Goal: Task Accomplishment & Management: Manage account settings

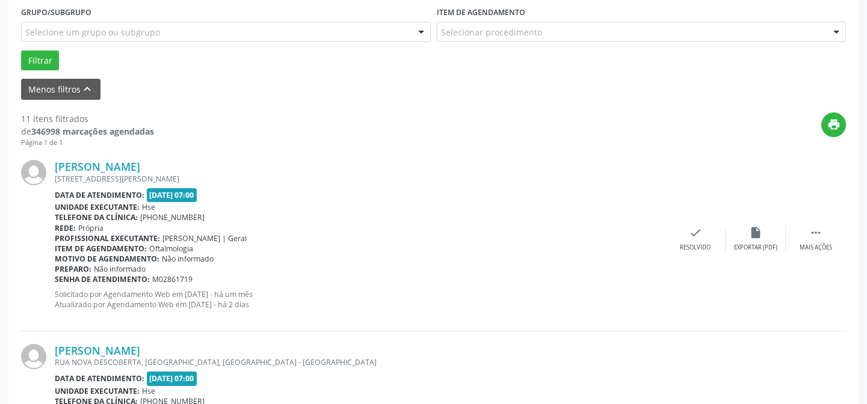
scroll to position [218, 0]
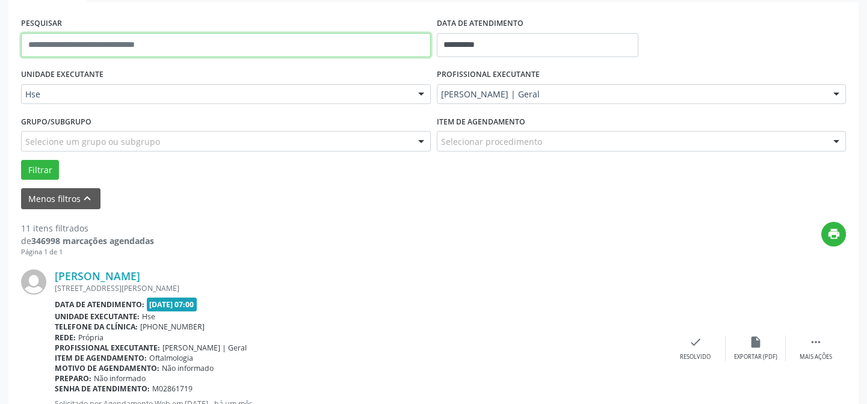
click at [156, 45] on input "text" at bounding box center [226, 45] width 410 height 24
type input "*****"
click at [21, 160] on button "Filtrar" at bounding box center [40, 170] width 38 height 20
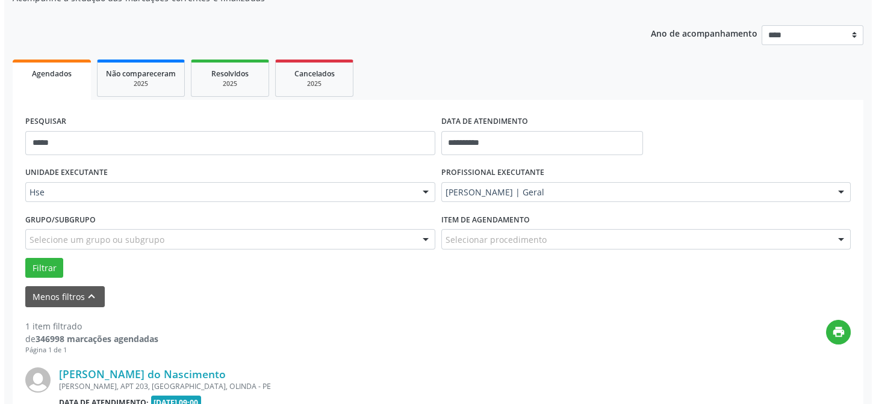
scroll to position [275, 0]
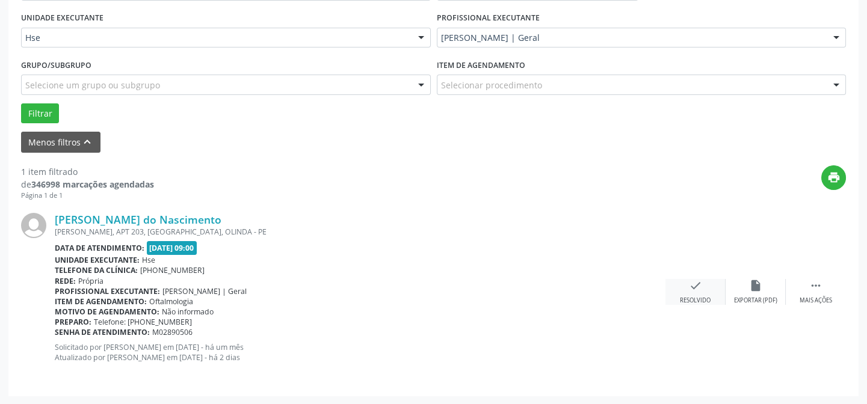
click at [699, 287] on icon "check" at bounding box center [695, 285] width 13 height 13
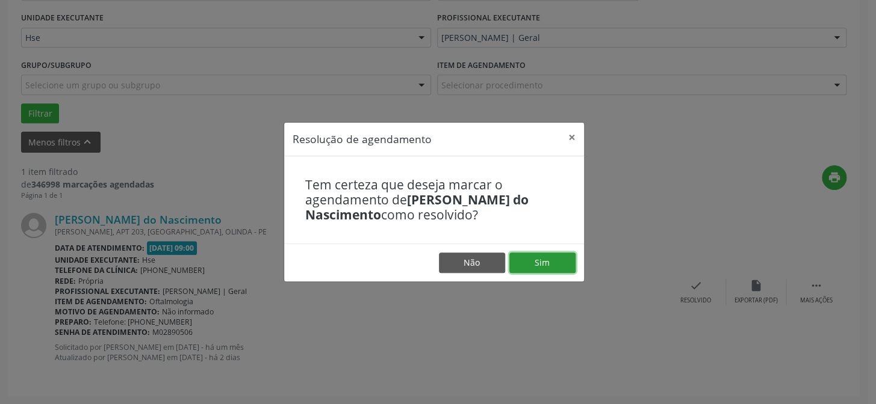
click at [556, 269] on button "Sim" at bounding box center [542, 263] width 66 height 20
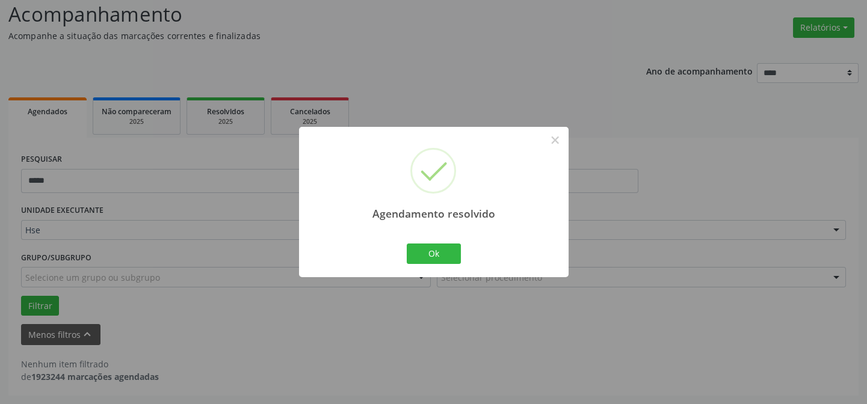
scroll to position [81, 0]
click at [410, 241] on div "Ok Cancel" at bounding box center [434, 253] width 60 height 25
click at [425, 249] on button "Ok" at bounding box center [434, 254] width 54 height 20
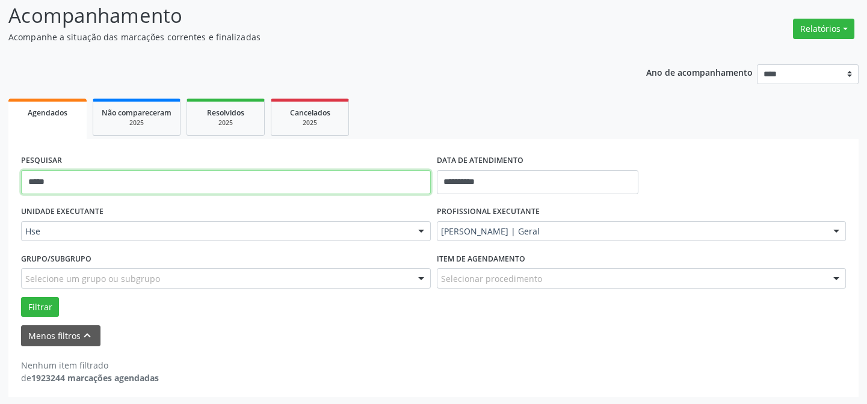
click at [313, 175] on input "*****" at bounding box center [226, 182] width 410 height 24
click at [312, 175] on input "*****" at bounding box center [226, 182] width 410 height 24
click at [21, 297] on button "Filtrar" at bounding box center [40, 307] width 38 height 20
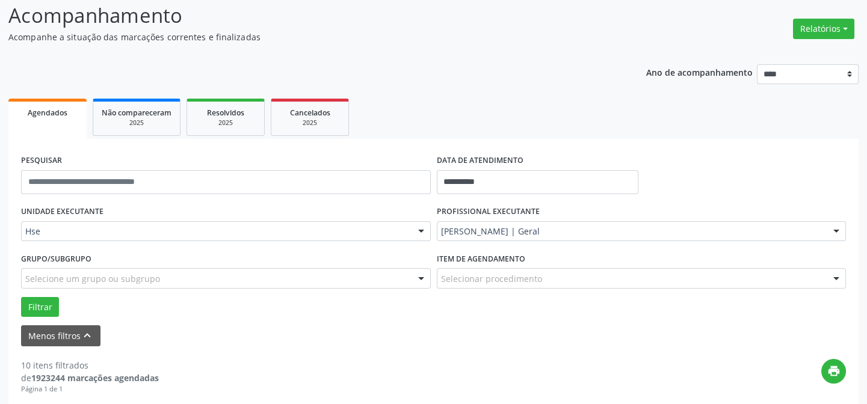
scroll to position [246, 0]
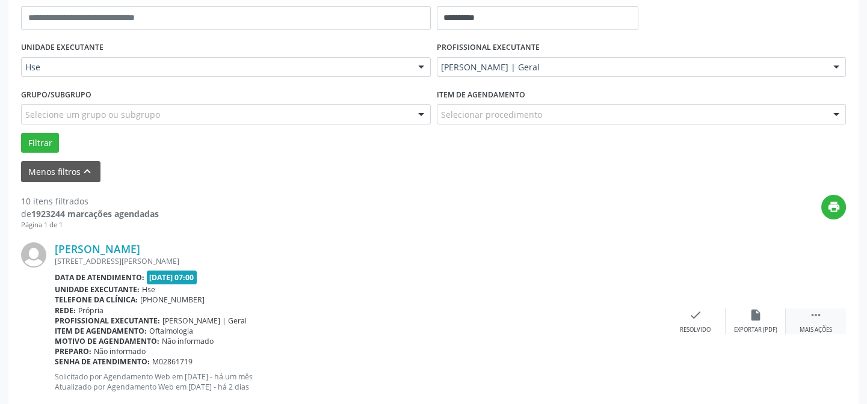
click at [822, 317] on icon "" at bounding box center [816, 315] width 13 height 13
click at [740, 320] on div "alarm_off Não compareceu" at bounding box center [756, 322] width 60 height 26
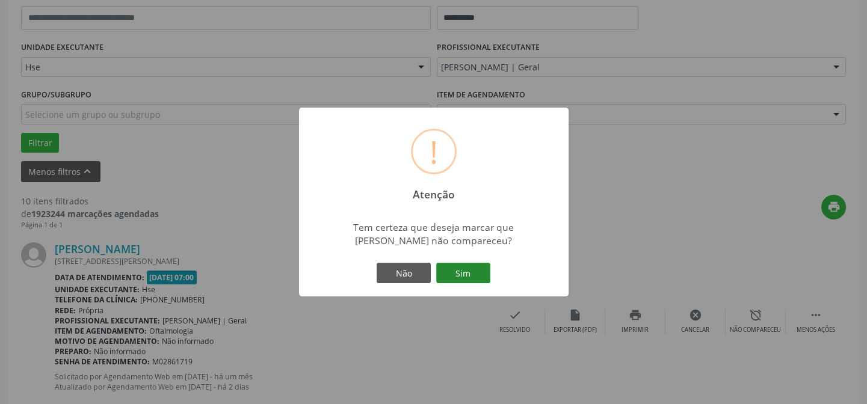
click at [463, 280] on button "Sim" at bounding box center [463, 273] width 54 height 20
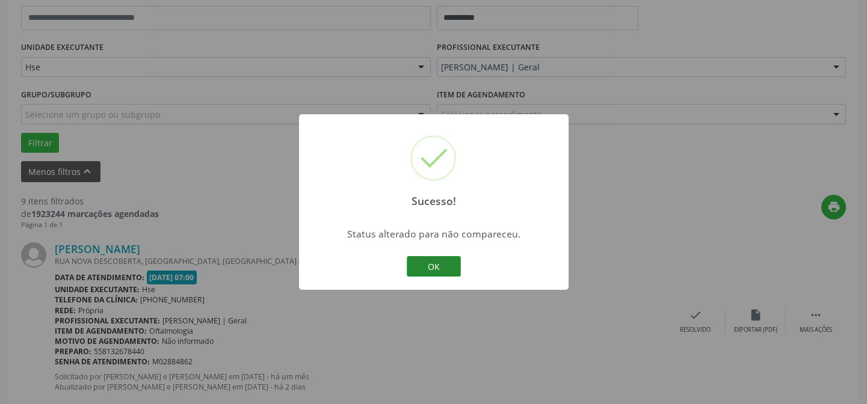
click at [439, 272] on button "OK" at bounding box center [434, 266] width 54 height 20
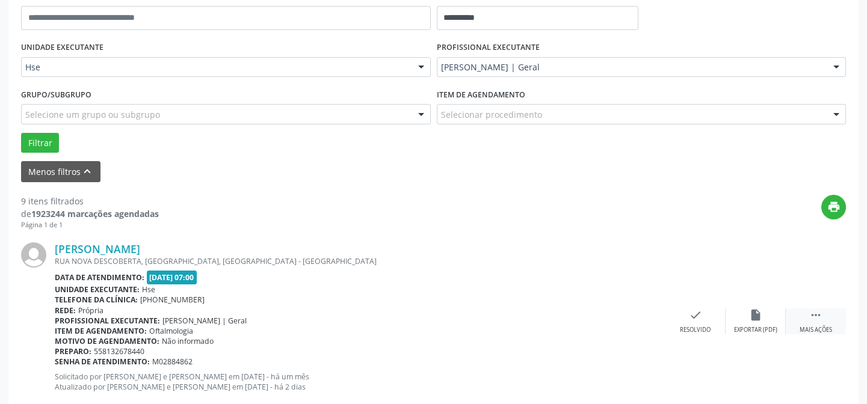
click at [800, 318] on div " Mais ações" at bounding box center [816, 322] width 60 height 26
click at [761, 320] on icon "alarm_off" at bounding box center [755, 315] width 13 height 13
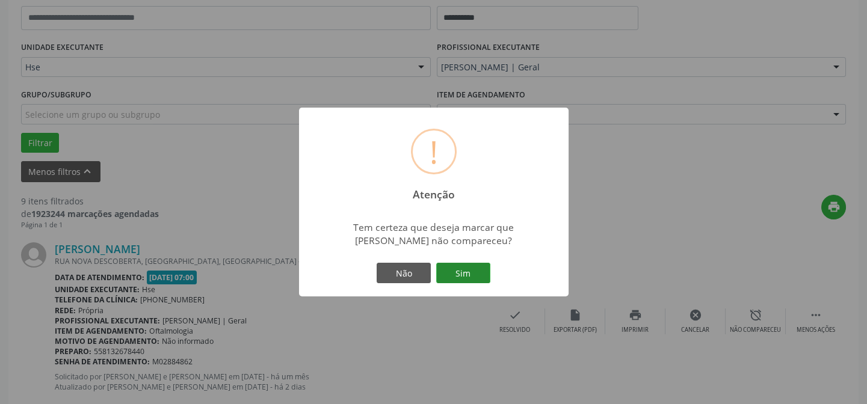
click at [474, 271] on button "Sim" at bounding box center [463, 273] width 54 height 20
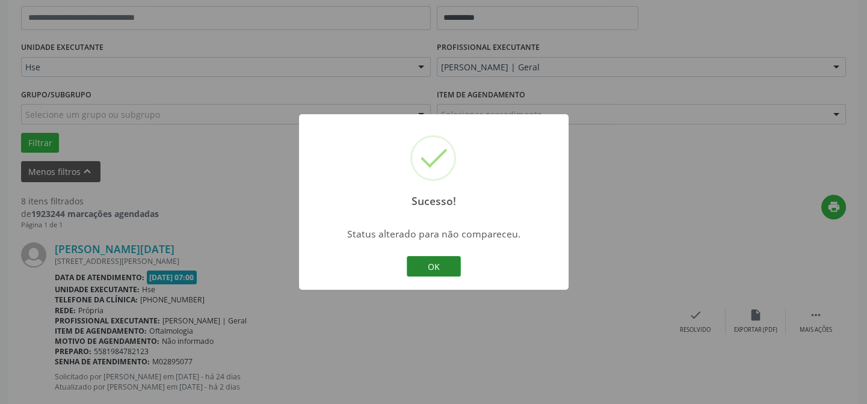
click at [444, 271] on button "OK" at bounding box center [434, 266] width 54 height 20
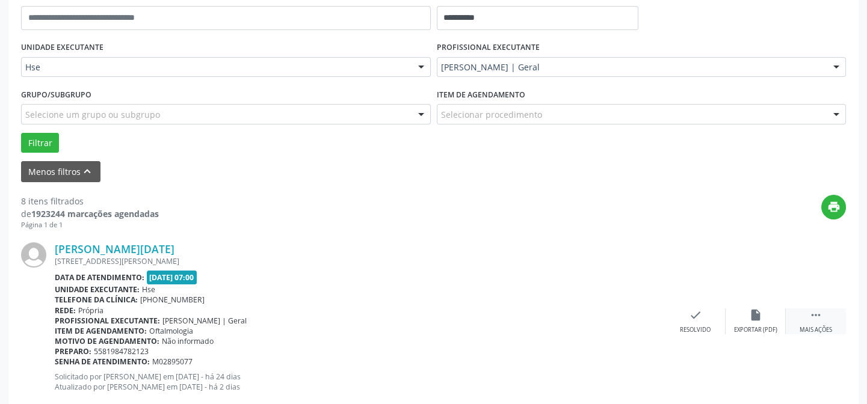
click at [817, 326] on div "Mais ações" at bounding box center [816, 330] width 33 height 8
click at [754, 321] on icon "alarm_off" at bounding box center [755, 315] width 13 height 13
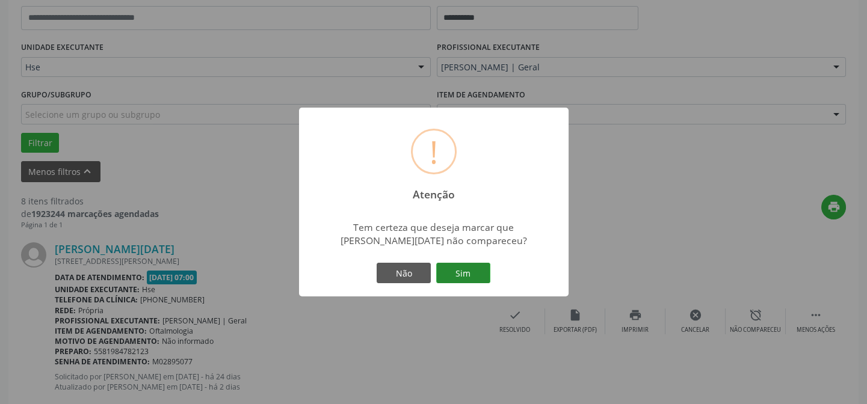
click at [475, 277] on button "Sim" at bounding box center [463, 273] width 54 height 20
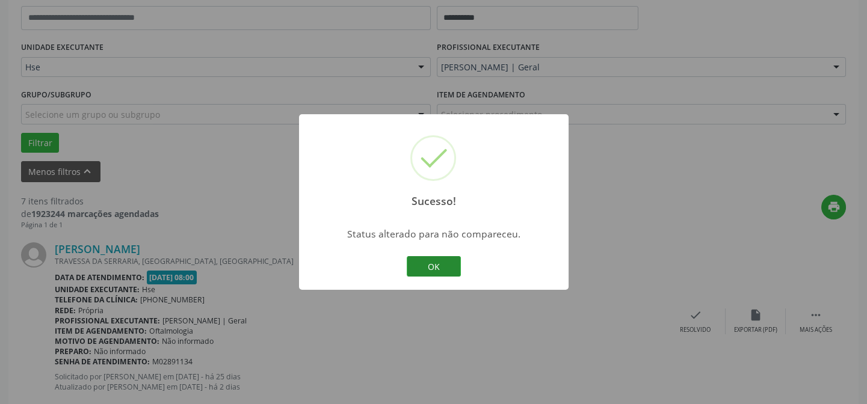
click at [433, 265] on button "OK" at bounding box center [434, 266] width 54 height 20
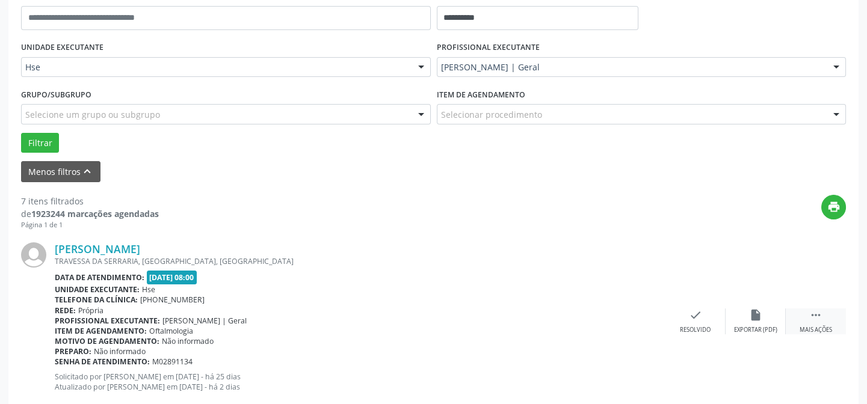
click at [814, 327] on div "Mais ações" at bounding box center [816, 330] width 33 height 8
click at [757, 317] on icon "alarm_off" at bounding box center [755, 315] width 13 height 13
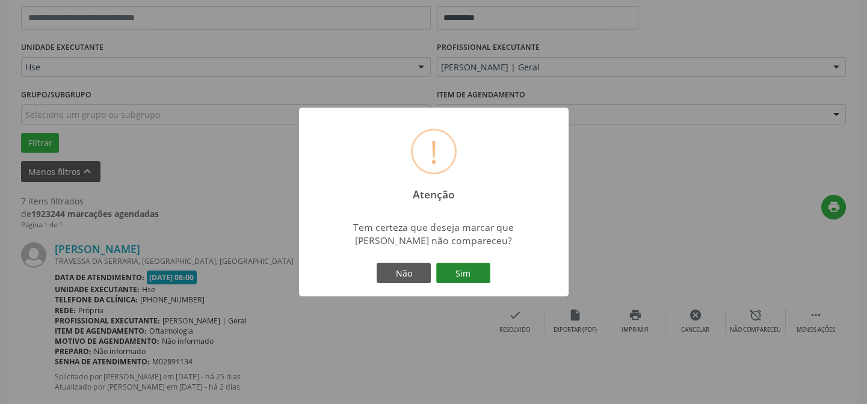
click at [451, 269] on button "Sim" at bounding box center [463, 273] width 54 height 20
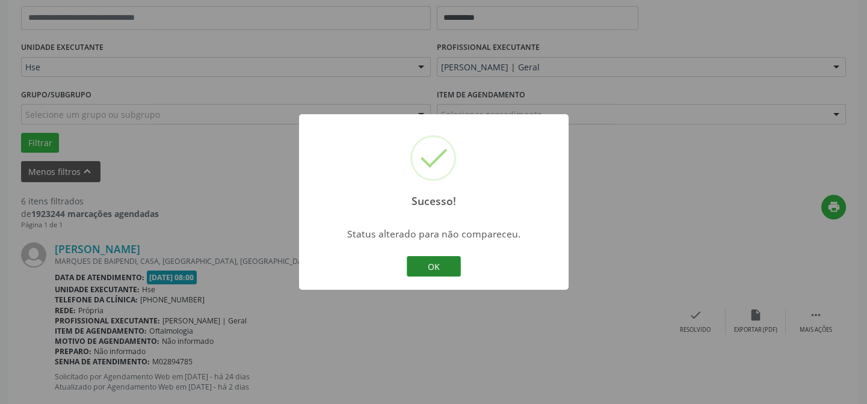
click at [451, 269] on button "OK" at bounding box center [434, 266] width 54 height 20
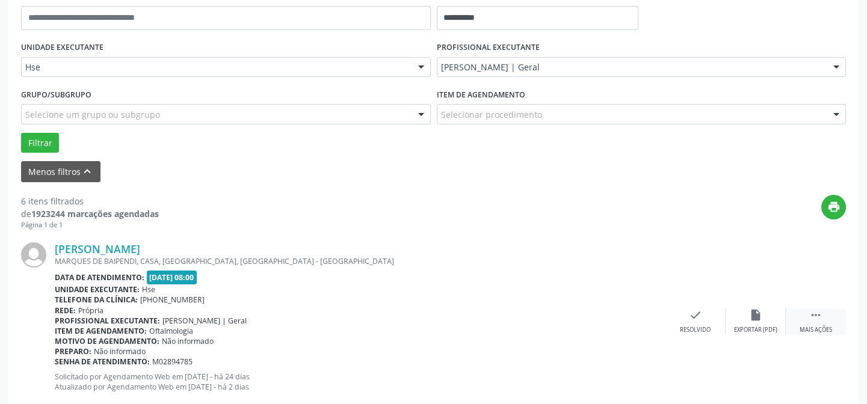
click at [813, 326] on div "Mais ações" at bounding box center [816, 330] width 33 height 8
click at [768, 321] on div "alarm_off Não compareceu" at bounding box center [756, 322] width 60 height 26
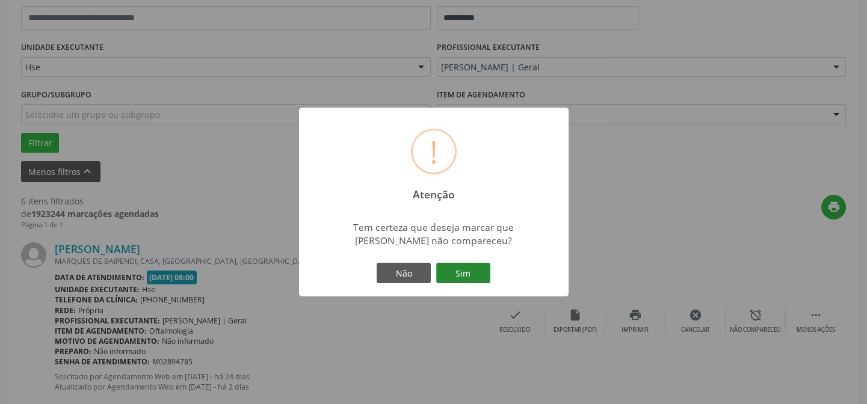
click at [459, 272] on button "Sim" at bounding box center [463, 273] width 54 height 20
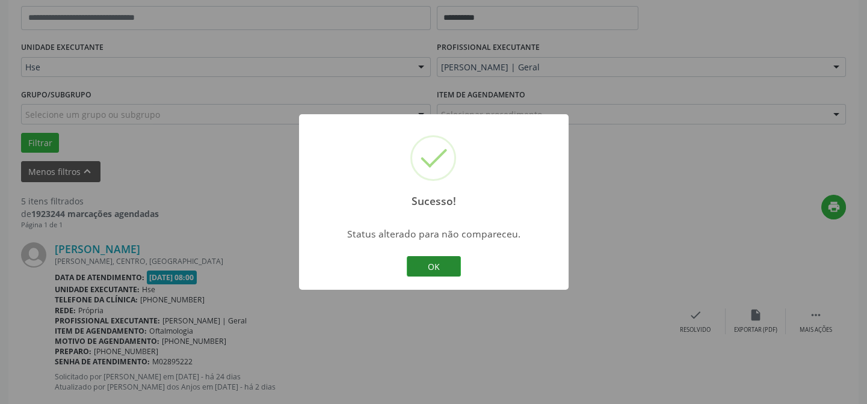
click at [447, 268] on button "OK" at bounding box center [434, 266] width 54 height 20
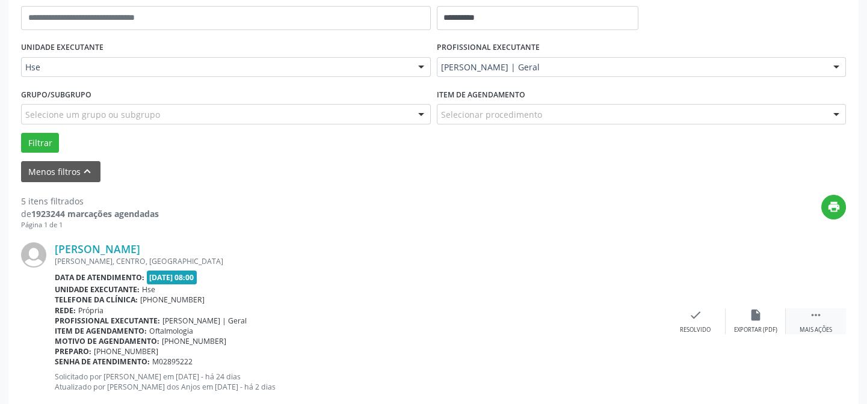
click at [820, 323] on div " Mais ações" at bounding box center [816, 322] width 60 height 26
click at [768, 315] on div "alarm_off Não compareceu" at bounding box center [756, 322] width 60 height 26
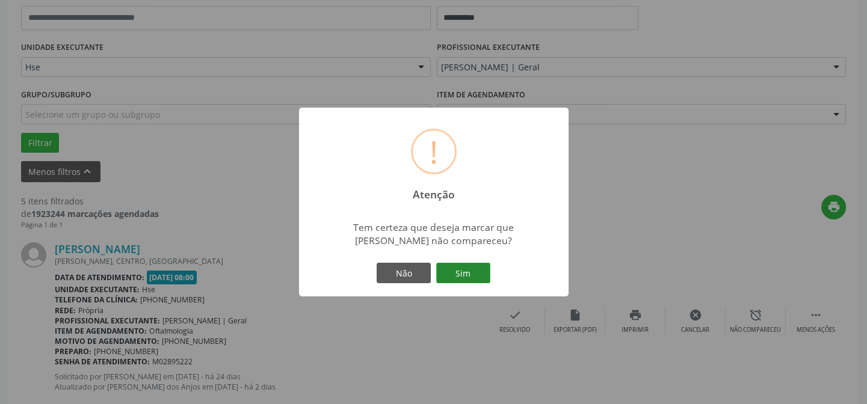
click at [472, 267] on button "Sim" at bounding box center [463, 273] width 54 height 20
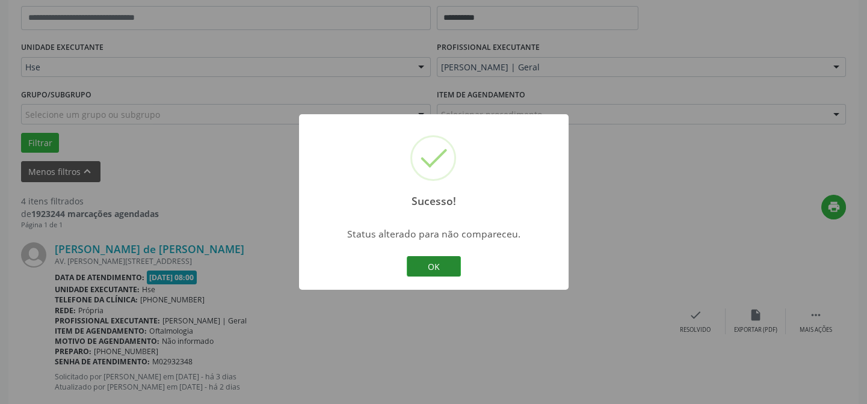
click at [453, 256] on button "OK" at bounding box center [434, 266] width 54 height 20
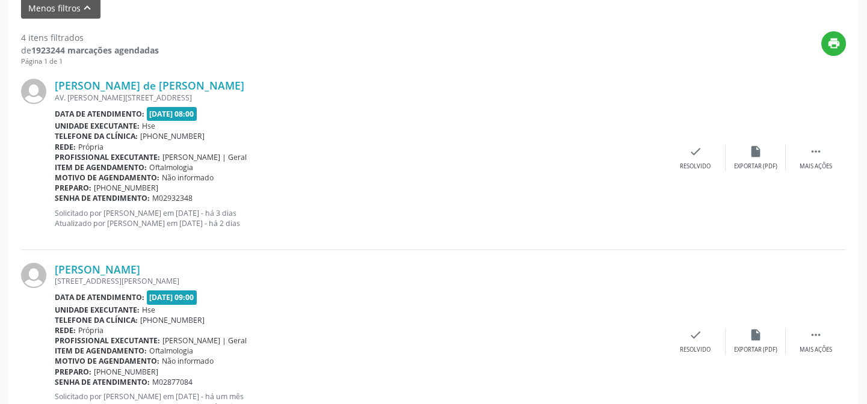
scroll to position [464, 0]
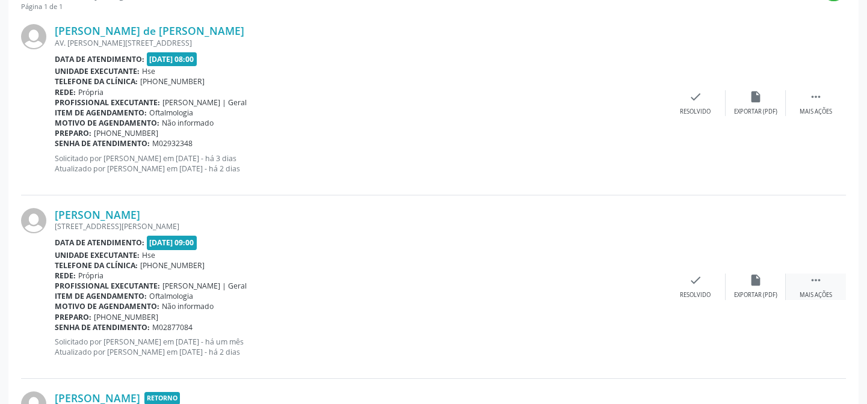
click at [802, 282] on div " Mais ações" at bounding box center [816, 287] width 60 height 26
click at [730, 282] on div "alarm_off Não compareceu" at bounding box center [756, 287] width 60 height 26
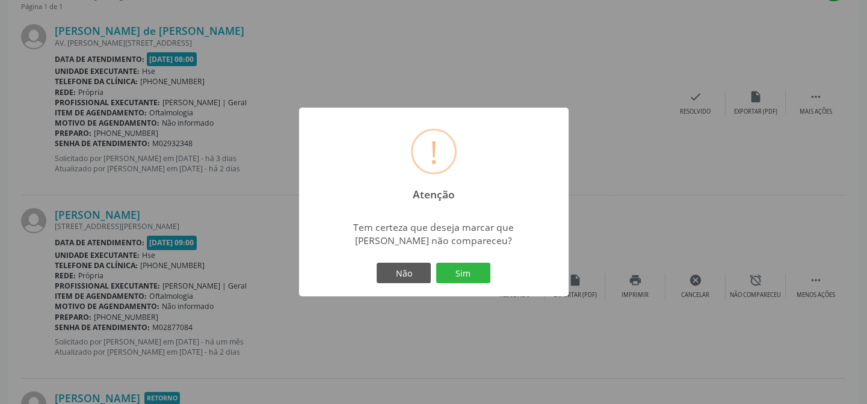
click at [454, 286] on div "! Atenção × Tem certeza que deseja marcar que [PERSON_NAME] não compareceu? Não…" at bounding box center [434, 202] width 270 height 189
click at [458, 273] on button "Sim" at bounding box center [463, 273] width 54 height 20
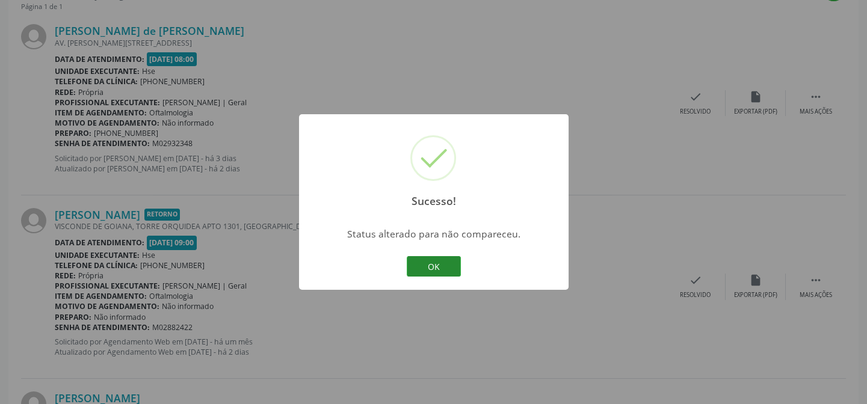
click at [430, 270] on button "OK" at bounding box center [434, 266] width 54 height 20
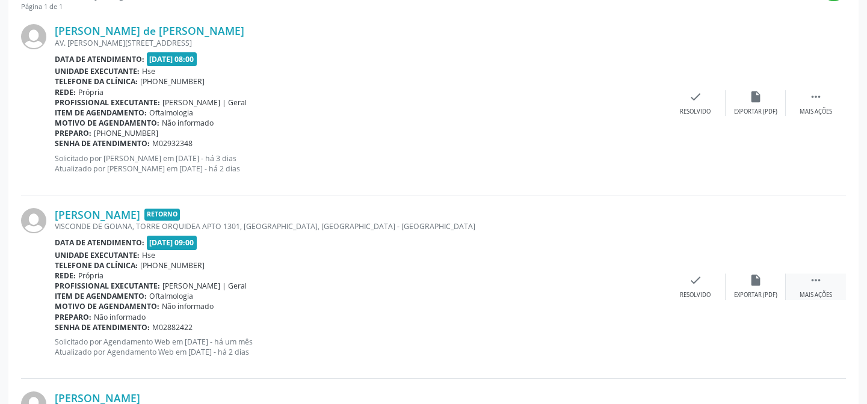
click at [817, 288] on div " Mais ações" at bounding box center [816, 287] width 60 height 26
click at [767, 283] on div "alarm_off Não compareceu" at bounding box center [756, 287] width 60 height 26
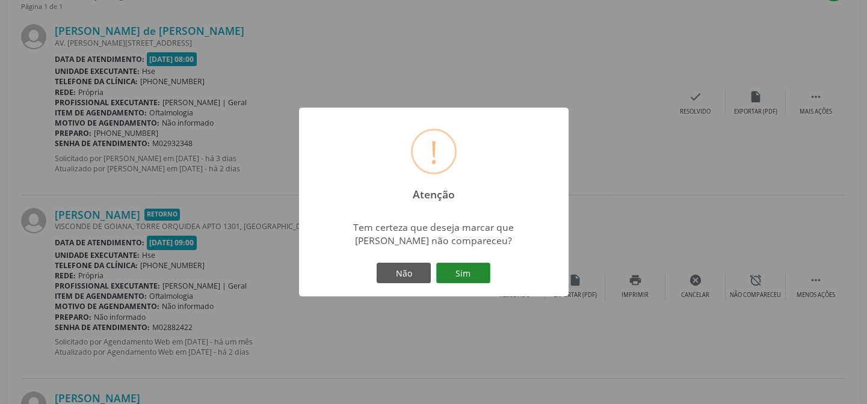
click at [463, 276] on button "Sim" at bounding box center [463, 273] width 54 height 20
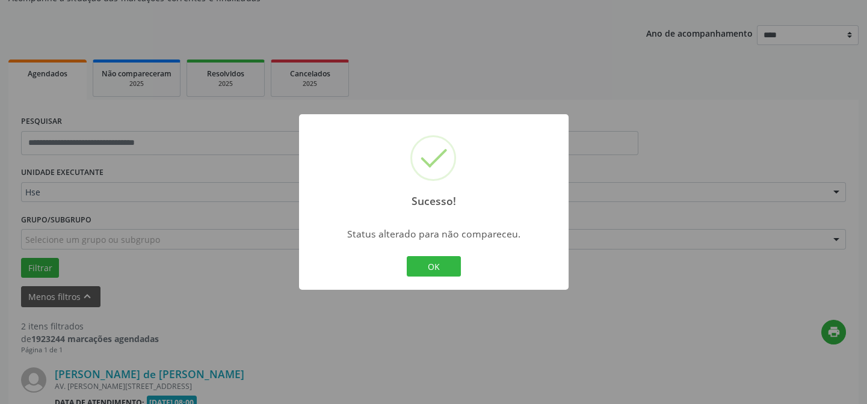
scroll to position [458, 0]
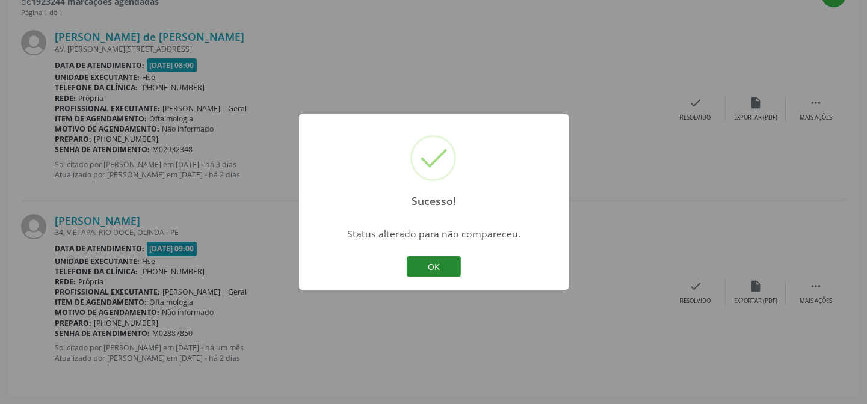
click at [444, 264] on button "OK" at bounding box center [434, 266] width 54 height 20
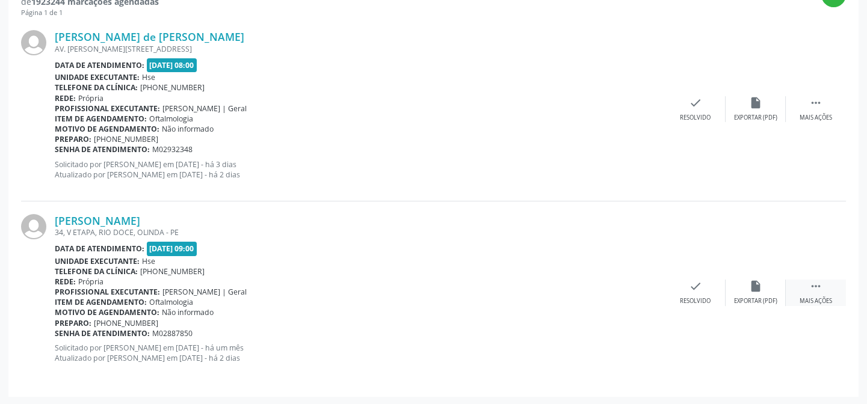
click at [808, 293] on div " Mais ações" at bounding box center [816, 293] width 60 height 26
click at [776, 297] on div "Não compareceu" at bounding box center [755, 301] width 51 height 8
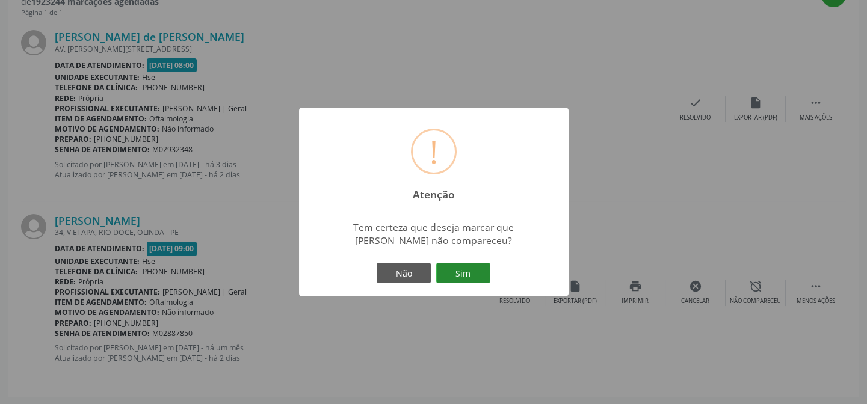
click at [480, 280] on button "Sim" at bounding box center [463, 273] width 54 height 20
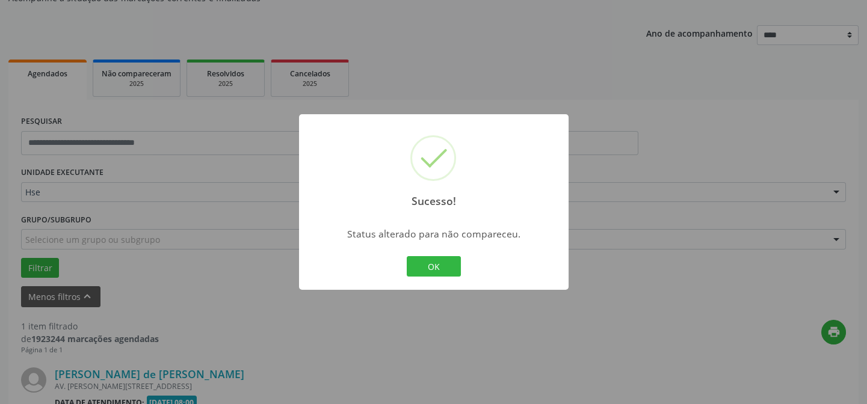
scroll to position [275, 0]
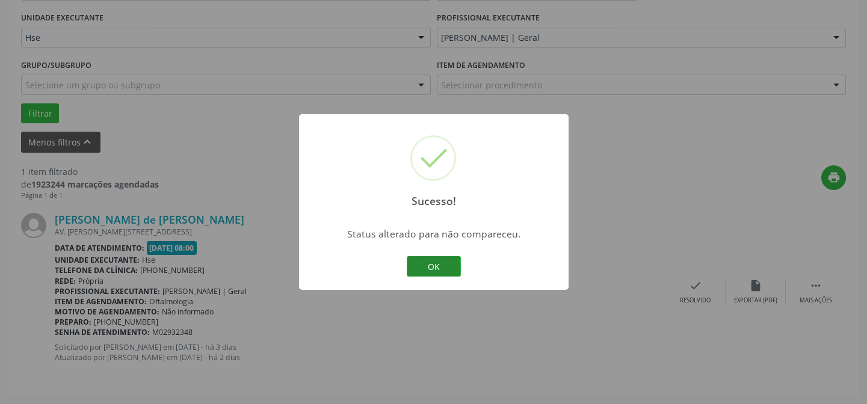
click at [456, 261] on button "OK" at bounding box center [434, 266] width 54 height 20
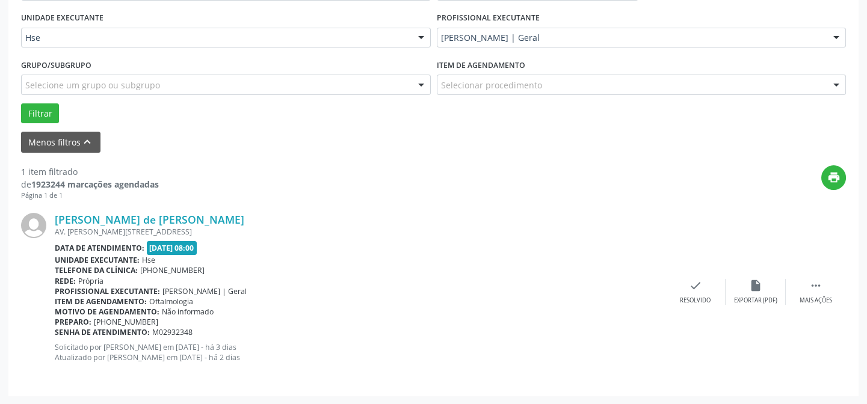
click at [800, 277] on div "[PERSON_NAME] de [PERSON_NAME] AV. [PERSON_NAME][STREET_ADDRESS] Data de atendi…" at bounding box center [433, 291] width 825 height 183
click at [806, 291] on div " Mais ações" at bounding box center [816, 292] width 60 height 26
click at [761, 291] on icon "alarm_off" at bounding box center [755, 285] width 13 height 13
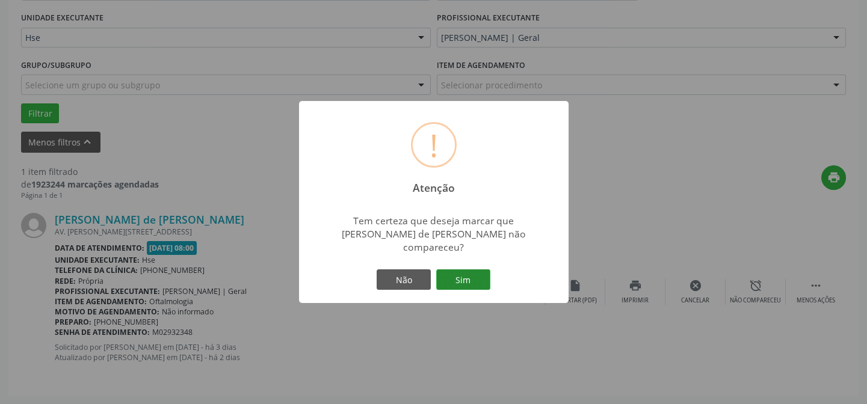
click at [471, 273] on button "Sim" at bounding box center [463, 280] width 54 height 20
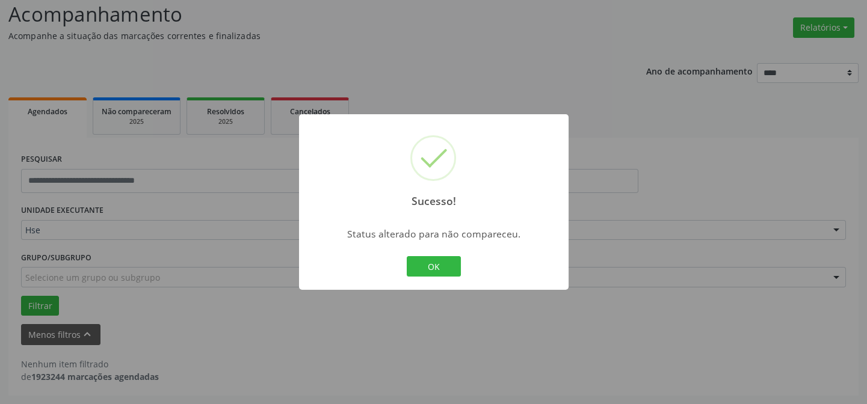
scroll to position [81, 0]
click at [433, 256] on button "OK" at bounding box center [434, 266] width 54 height 20
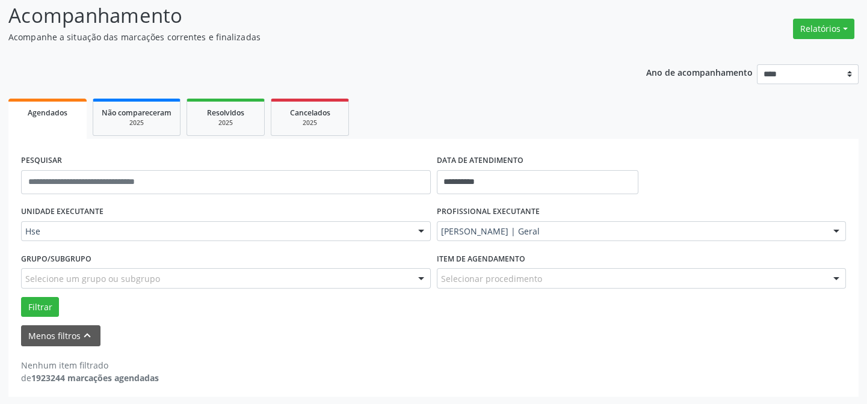
scroll to position [0, 0]
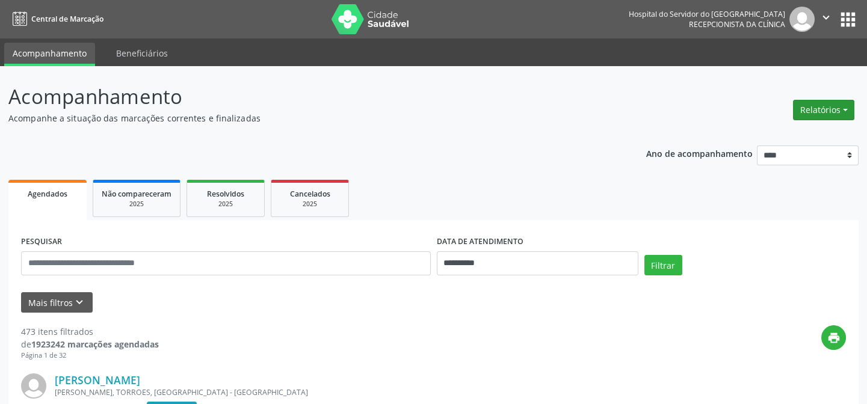
click at [844, 106] on button "Relatórios" at bounding box center [823, 110] width 61 height 20
click at [763, 135] on link "Agendamentos" at bounding box center [792, 135] width 129 height 17
select select "*"
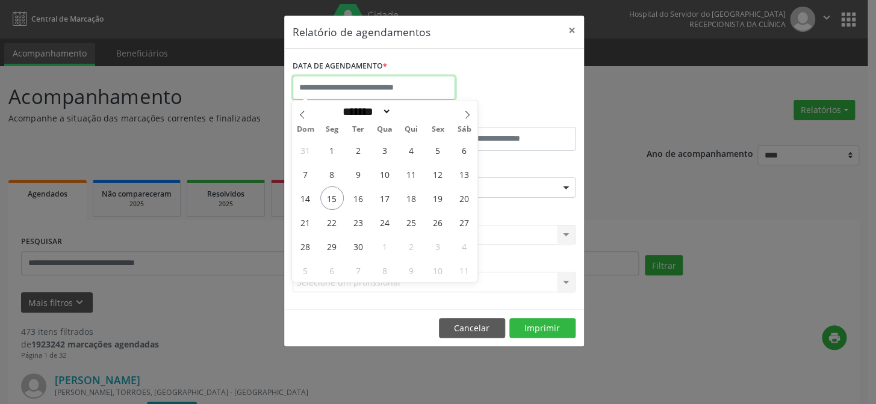
click at [336, 83] on input "text" at bounding box center [374, 88] width 163 height 24
click at [328, 196] on span "15" at bounding box center [331, 198] width 23 height 23
type input "**********"
click at [329, 194] on span "15" at bounding box center [331, 198] width 23 height 23
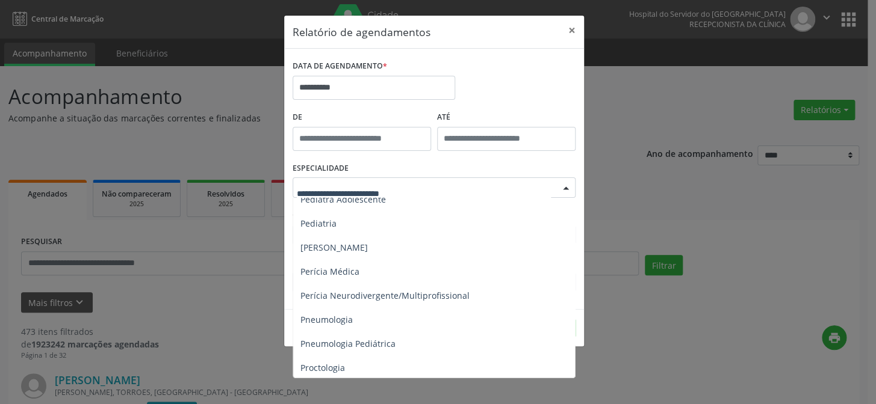
scroll to position [1621, 0]
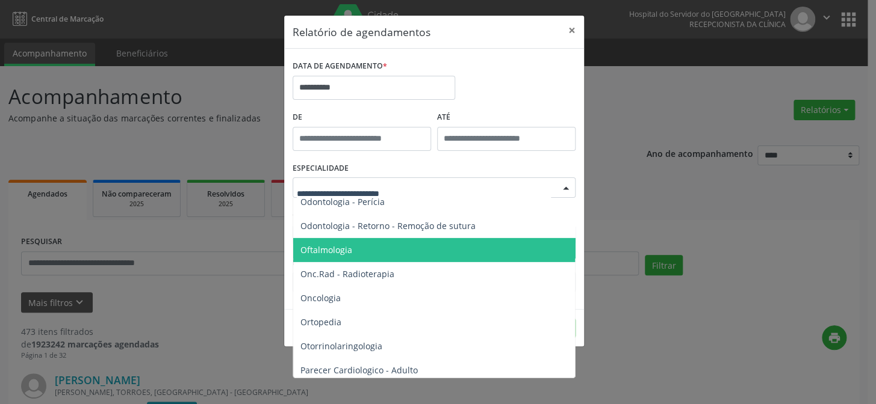
click at [333, 248] on span "Oftalmologia" at bounding box center [326, 249] width 52 height 11
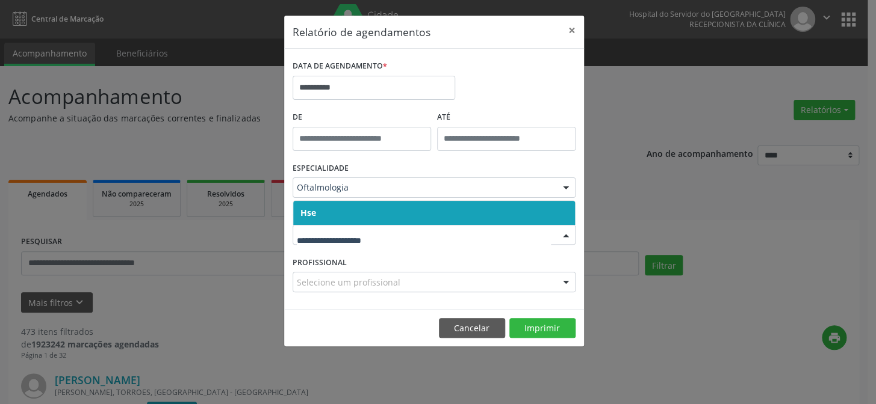
drag, startPoint x: 344, startPoint y: 237, endPoint x: 344, endPoint y: 227, distance: 10.2
click at [346, 213] on span "Hse" at bounding box center [434, 213] width 282 height 24
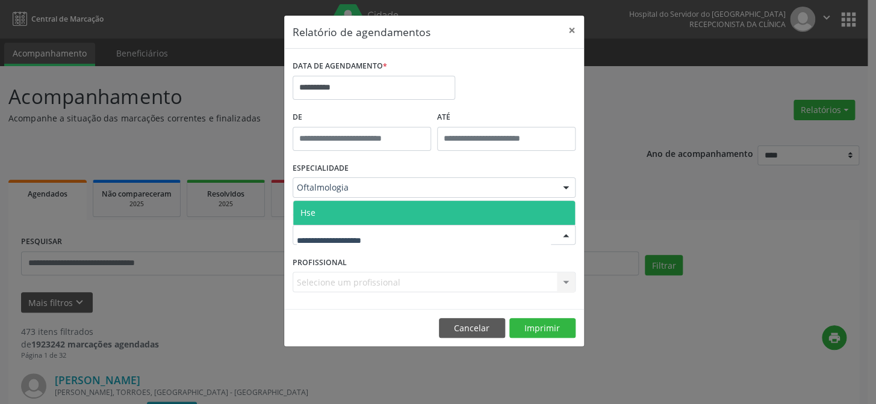
click at [351, 212] on span "Hse" at bounding box center [434, 213] width 282 height 24
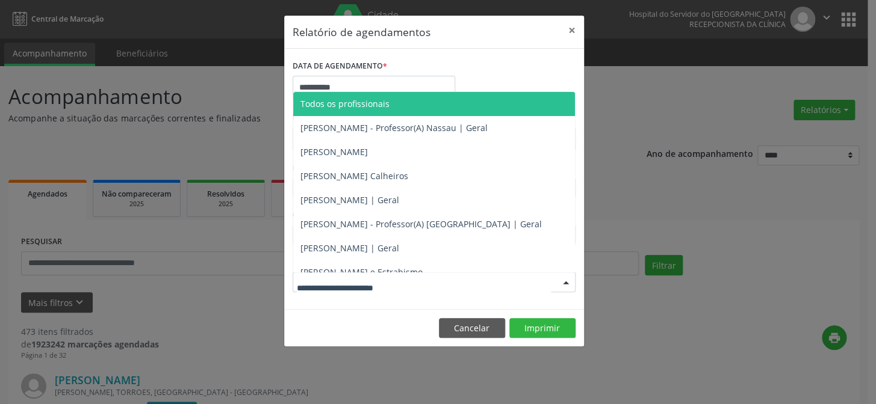
click at [343, 274] on div at bounding box center [434, 282] width 283 height 20
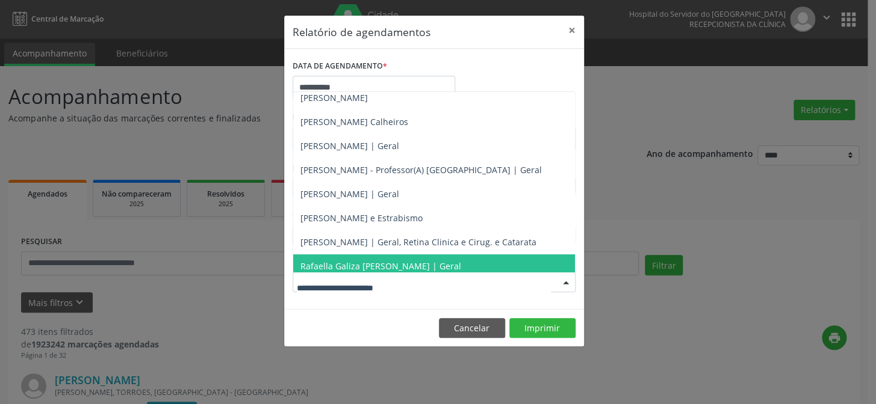
scroll to position [132, 0]
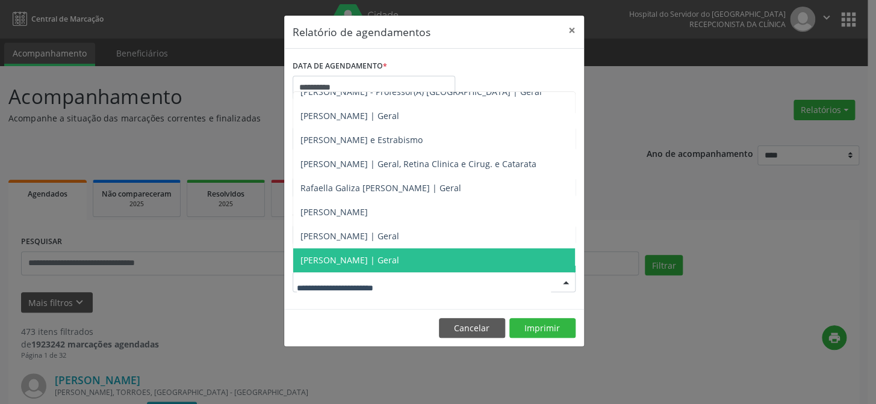
click at [333, 258] on span "[PERSON_NAME] | Geral" at bounding box center [349, 260] width 99 height 11
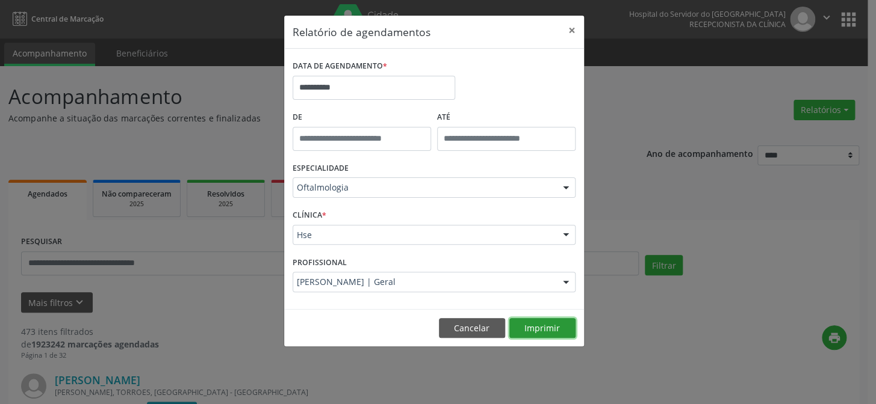
click at [540, 322] on button "Imprimir" at bounding box center [542, 328] width 66 height 20
click at [377, 194] on div "Oftalmologia" at bounding box center [434, 188] width 283 height 20
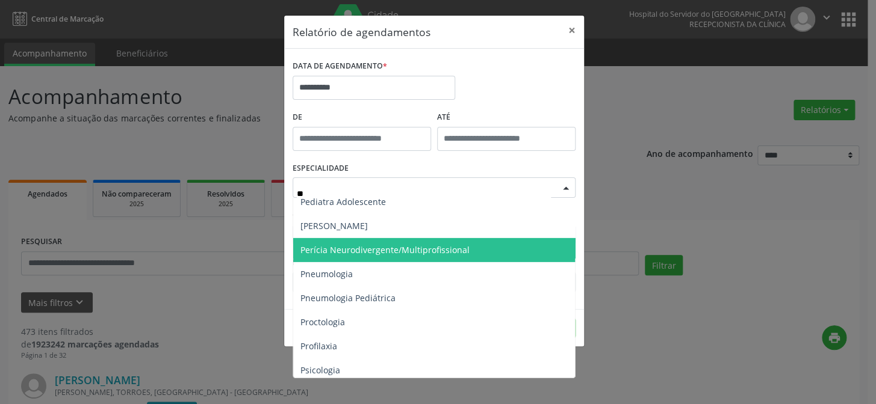
scroll to position [0, 0]
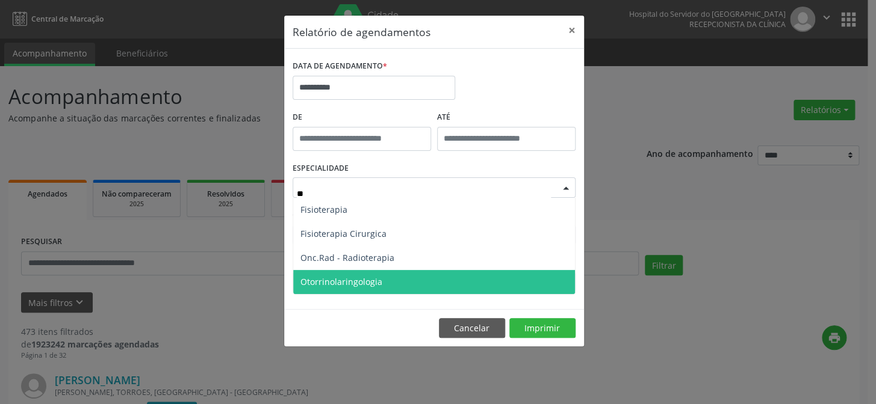
type input "***"
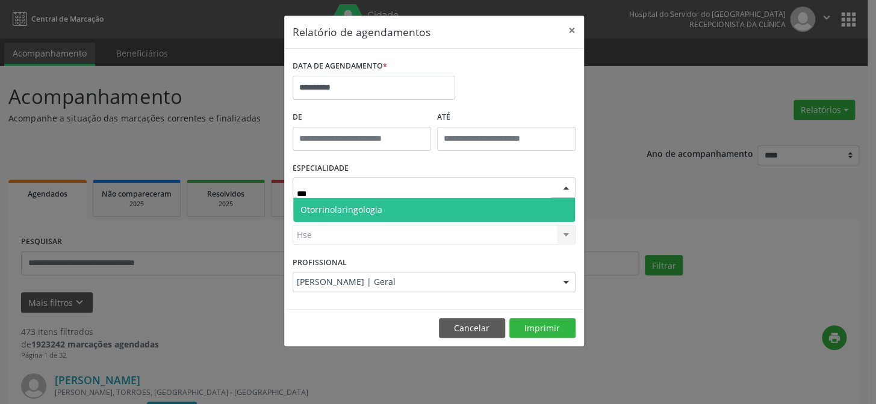
click at [380, 203] on span "Otorrinolaringologia" at bounding box center [434, 210] width 282 height 24
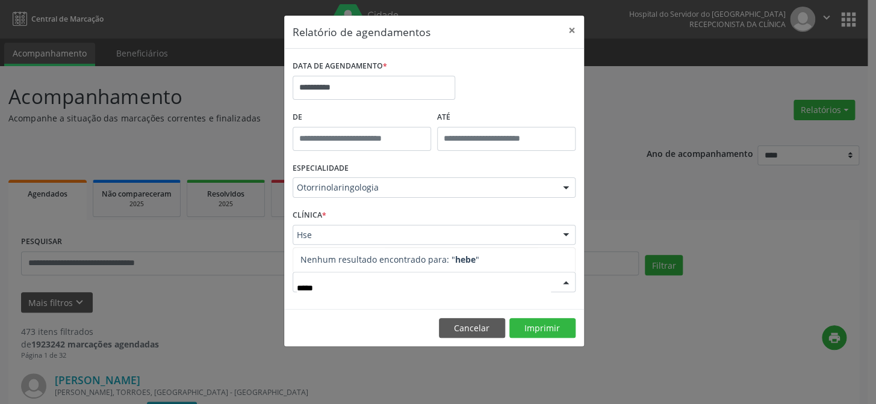
type input "******"
